Goal: Find specific page/section: Find specific page/section

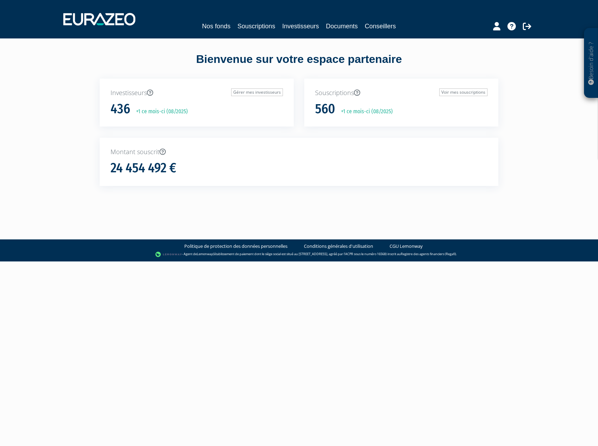
click at [299, 19] on div "Nos fonds Souscriptions Investisseurs Documents Conseillers" at bounding box center [299, 19] width 482 height 26
click at [299, 28] on link "Investisseurs" at bounding box center [300, 26] width 37 height 10
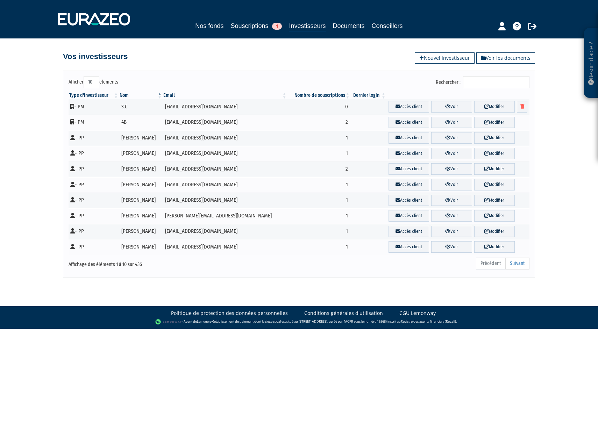
click at [496, 84] on input "Rechercher :" at bounding box center [496, 82] width 66 height 12
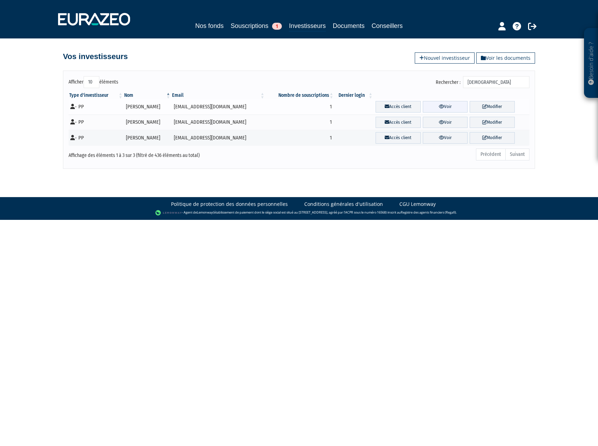
type input "stoian"
click at [439, 106] on icon at bounding box center [441, 106] width 5 height 5
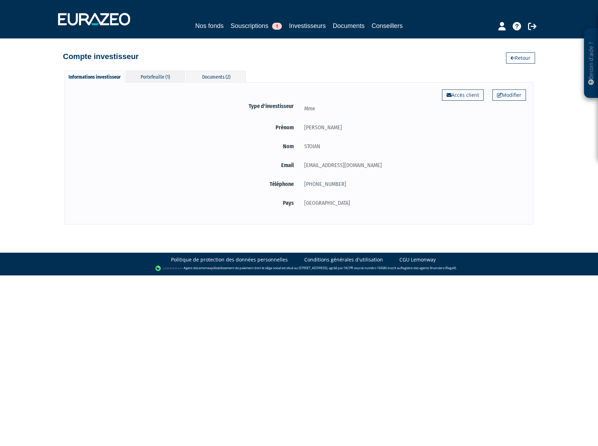
click at [148, 77] on div "Portefeuille (1)" at bounding box center [155, 77] width 59 height 12
